Goal: Navigation & Orientation: Find specific page/section

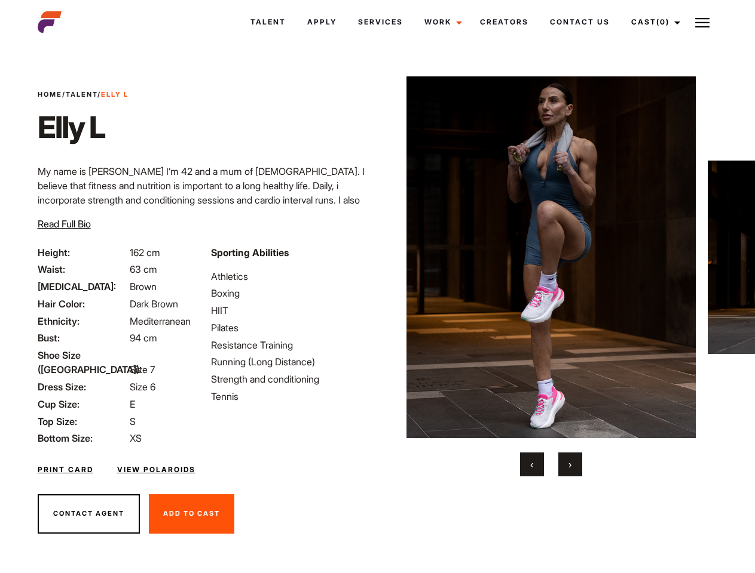
click at [652, 22] on link "Cast (0)" at bounding box center [653, 22] width 67 height 32
click at [702, 22] on img at bounding box center [702, 23] width 14 height 14
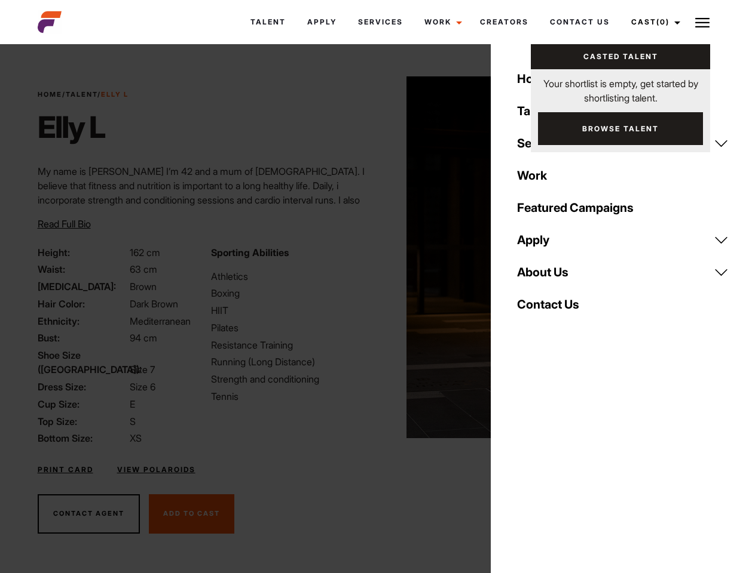
click at [550, 277] on img at bounding box center [551, 257] width 290 height 362
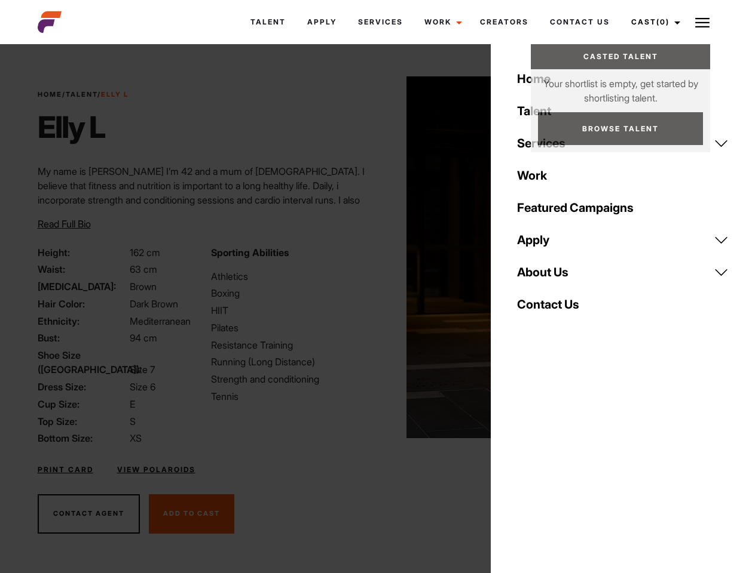
click at [377, 257] on div "Sporting Abilities Athletics Boxing HIIT Pilates Resistance Training Running (L…" at bounding box center [290, 346] width 173 height 201
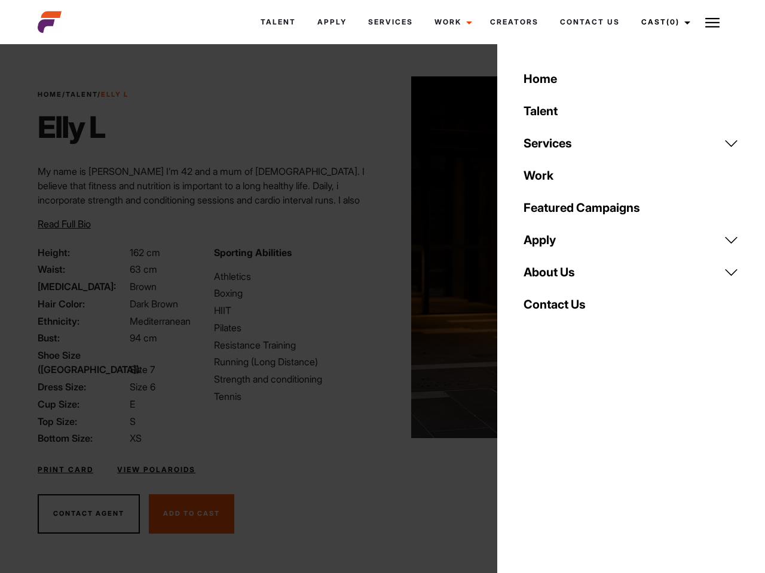
click at [532, 465] on div "Home Talent Services Talent Casting Photography Videography Creative Hair and M…" at bounding box center [631, 286] width 268 height 573
click at [570, 465] on div "Home Talent Services Talent Casting Photography Videography Creative Hair and M…" at bounding box center [631, 286] width 268 height 573
